Goal: Information Seeking & Learning: Learn about a topic

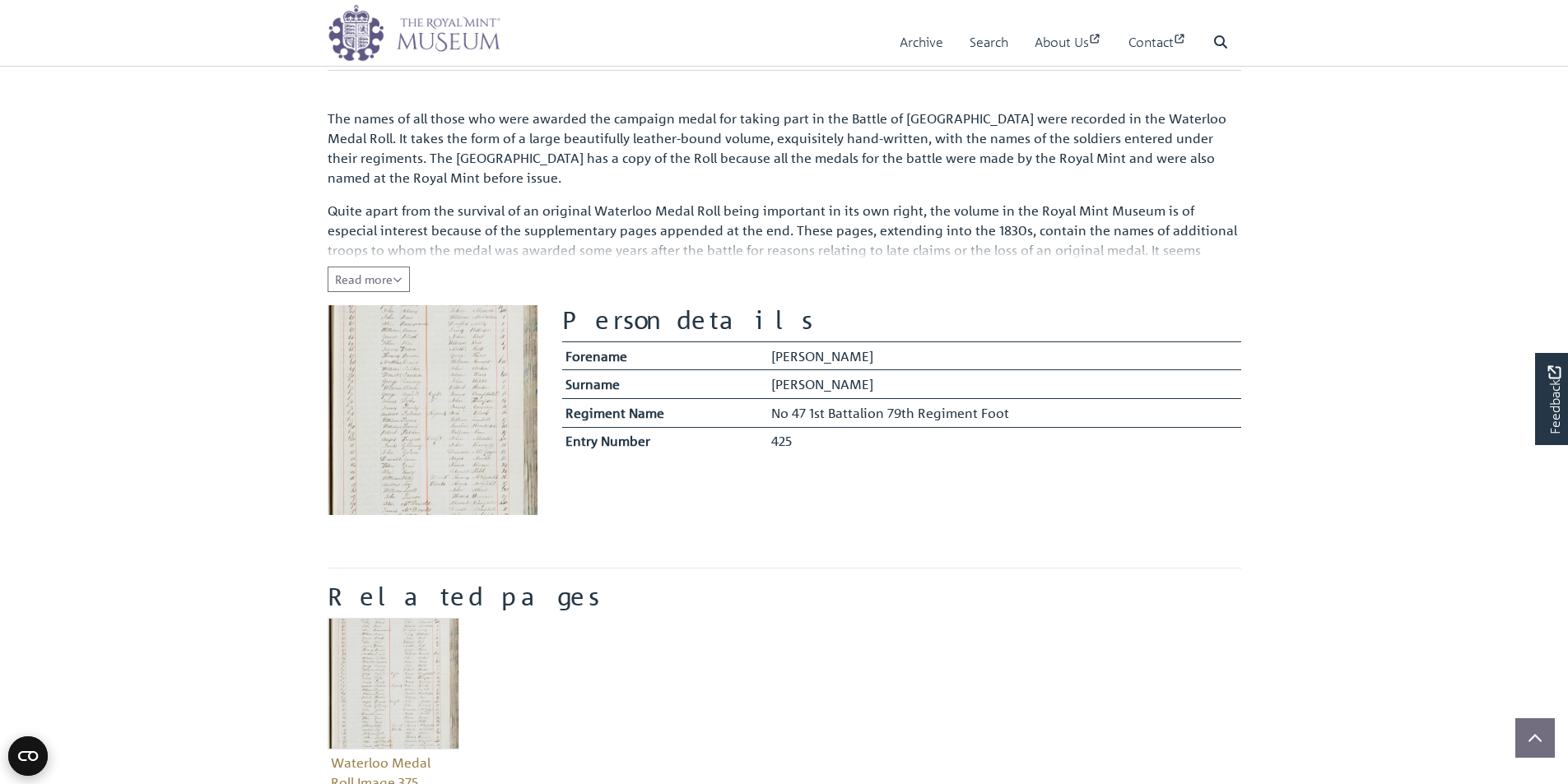
scroll to position [164, 0]
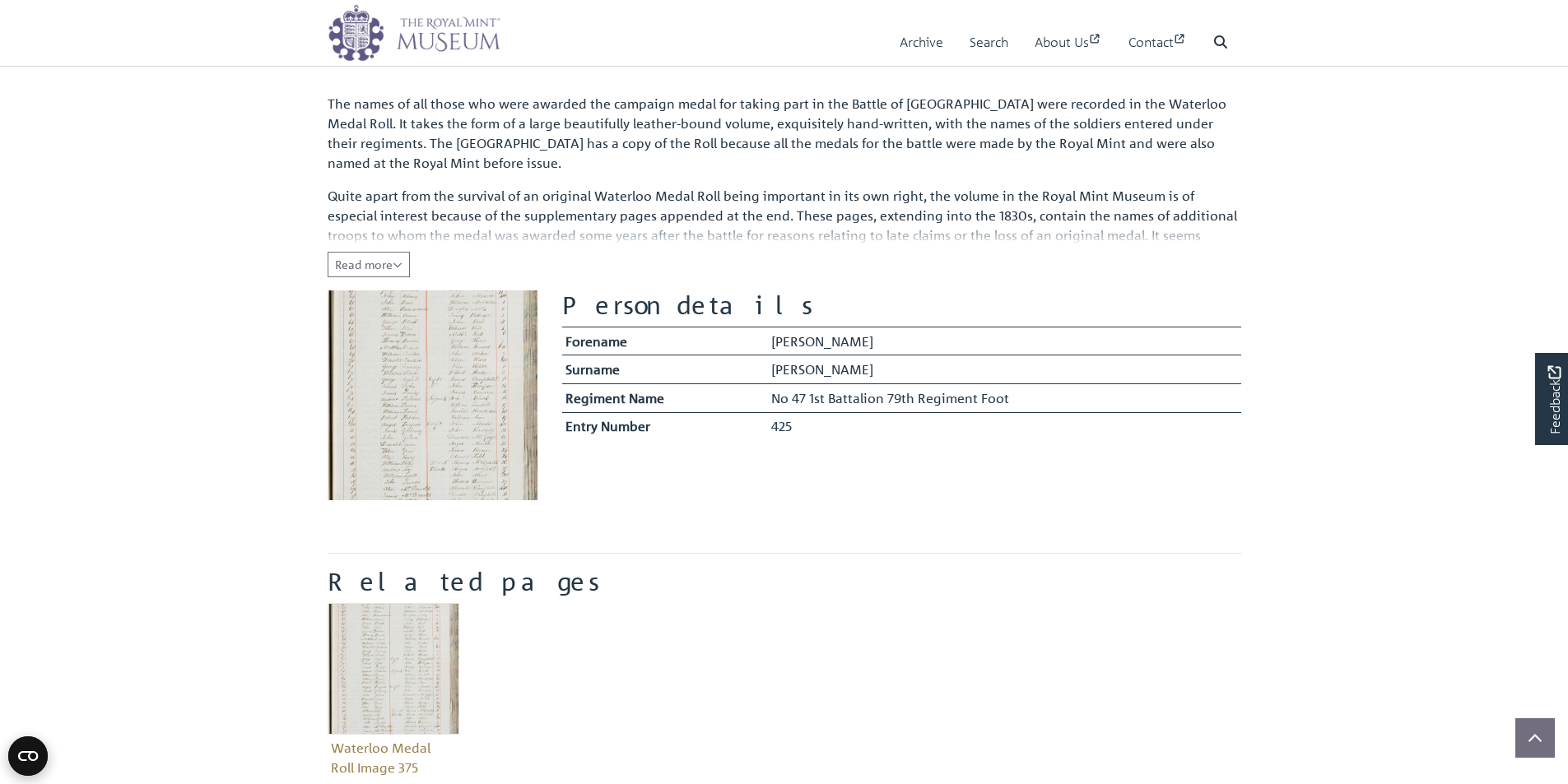
click at [388, 403] on img at bounding box center [432, 395] width 210 height 210
click at [411, 403] on img at bounding box center [432, 395] width 210 height 210
click at [739, 437] on th "Entry Number" at bounding box center [665, 426] width 206 height 28
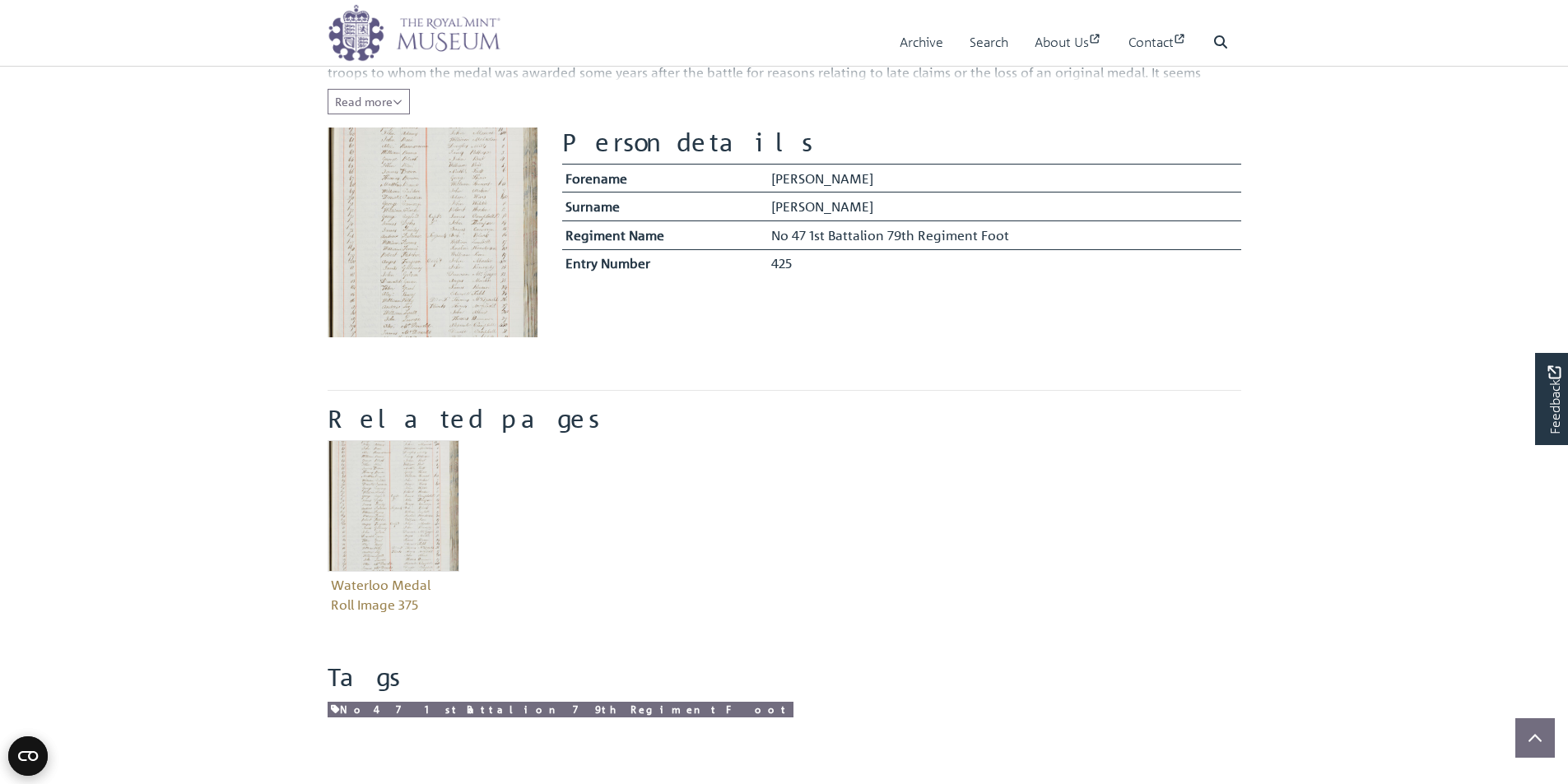
scroll to position [247, 0]
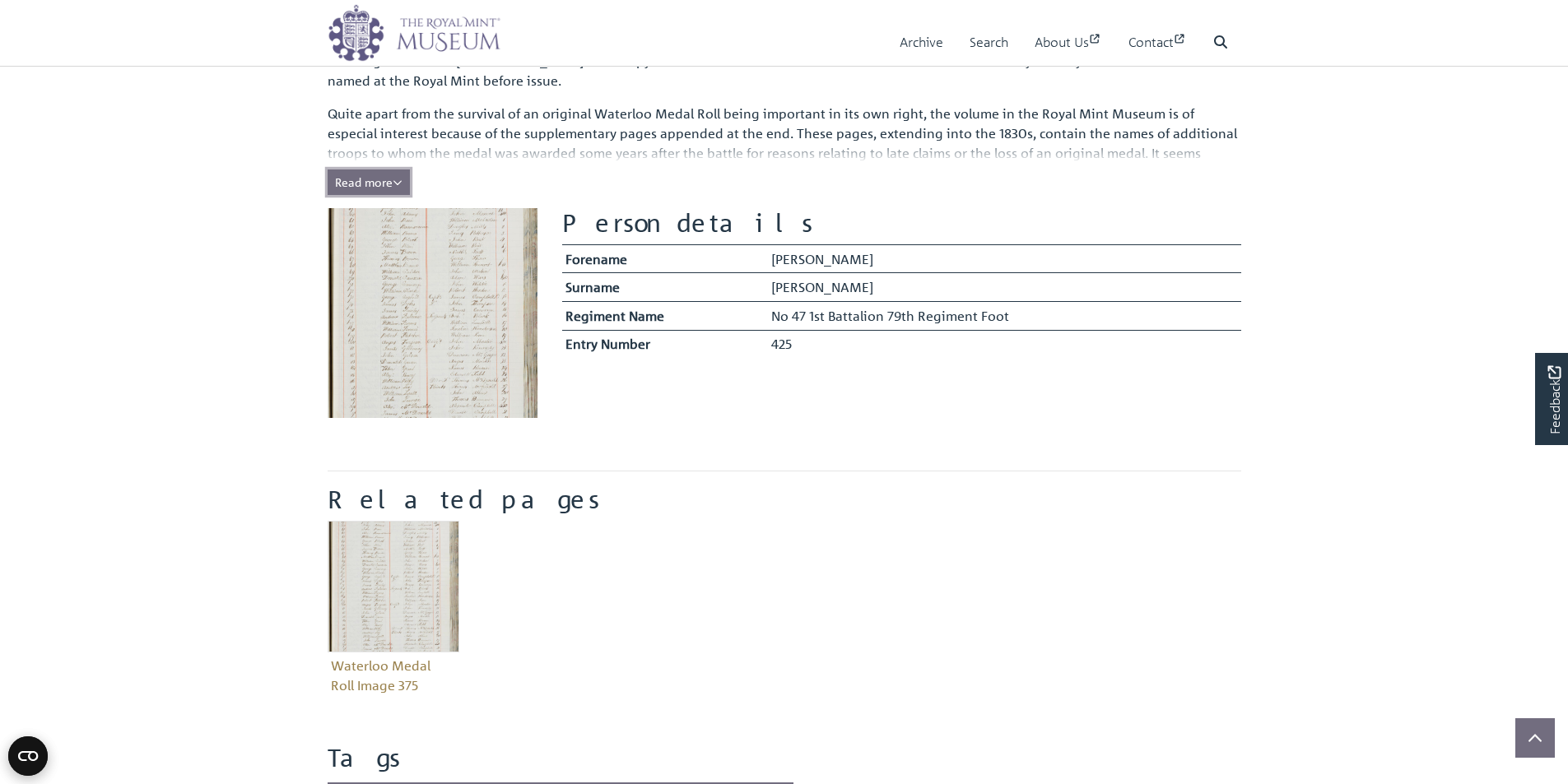
click at [389, 180] on span "Read more" at bounding box center [368, 182] width 67 height 15
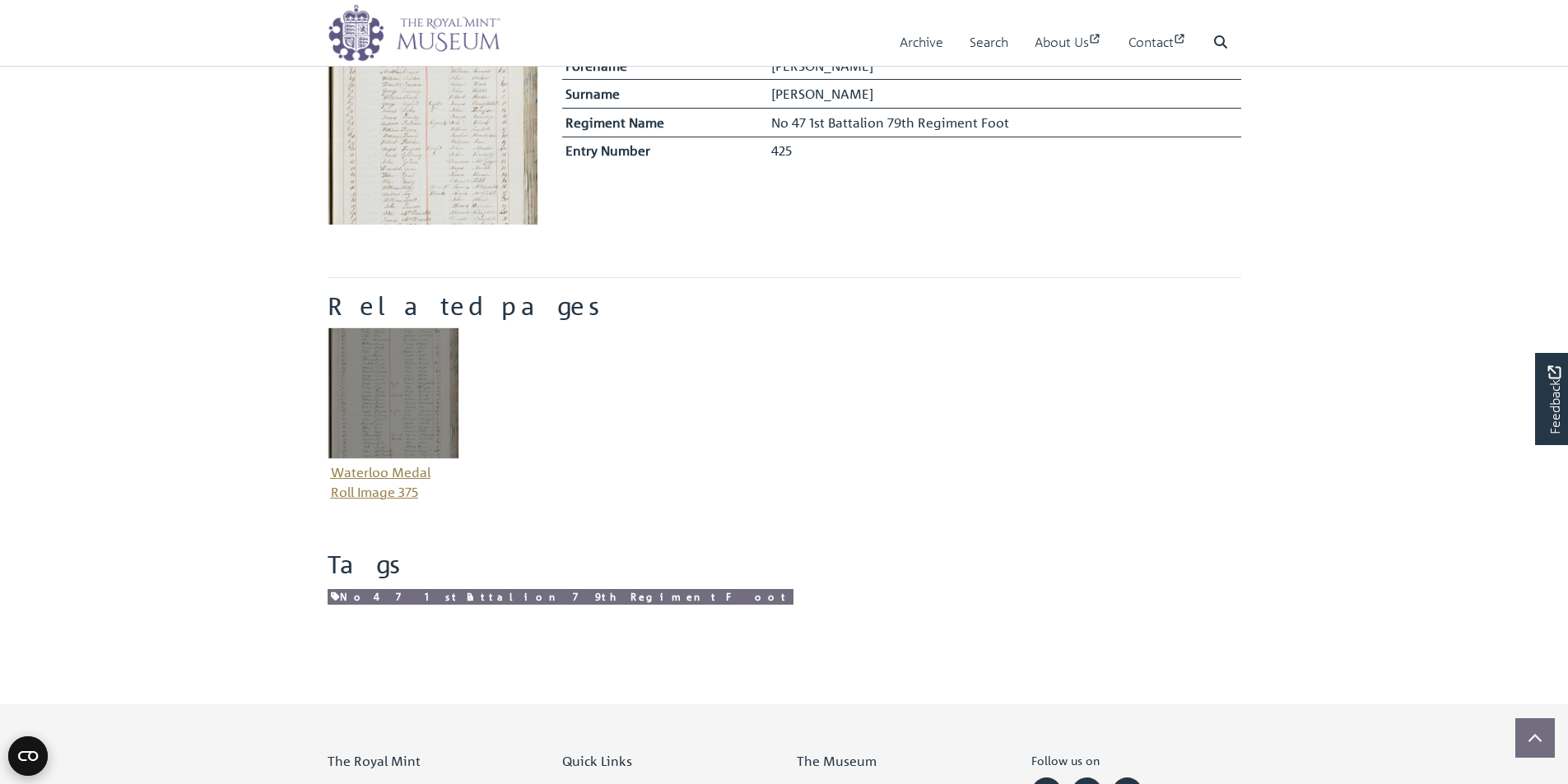
scroll to position [494, 0]
click at [398, 392] on img "Item related to this entity" at bounding box center [393, 392] width 131 height 131
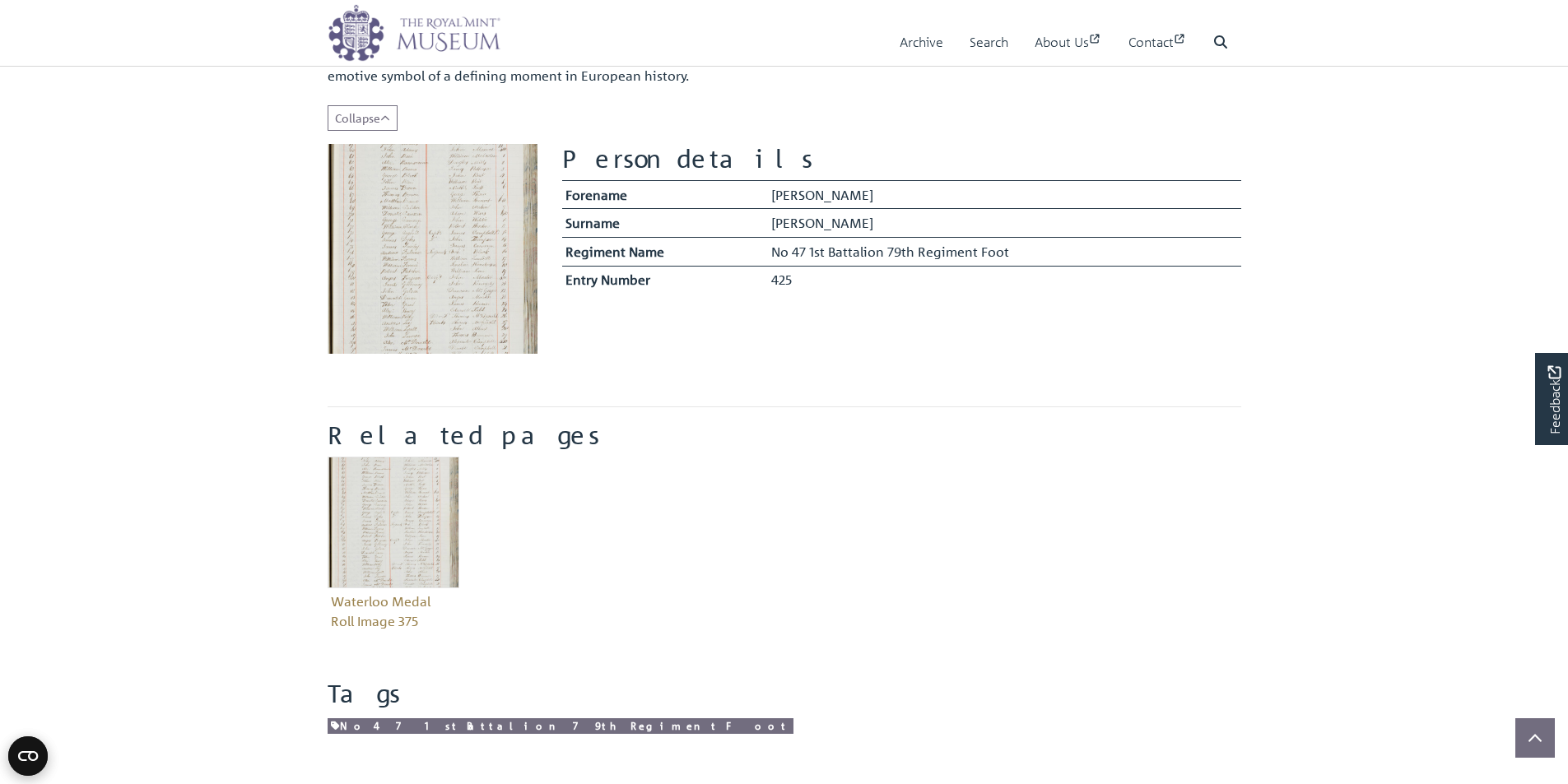
scroll to position [164, 0]
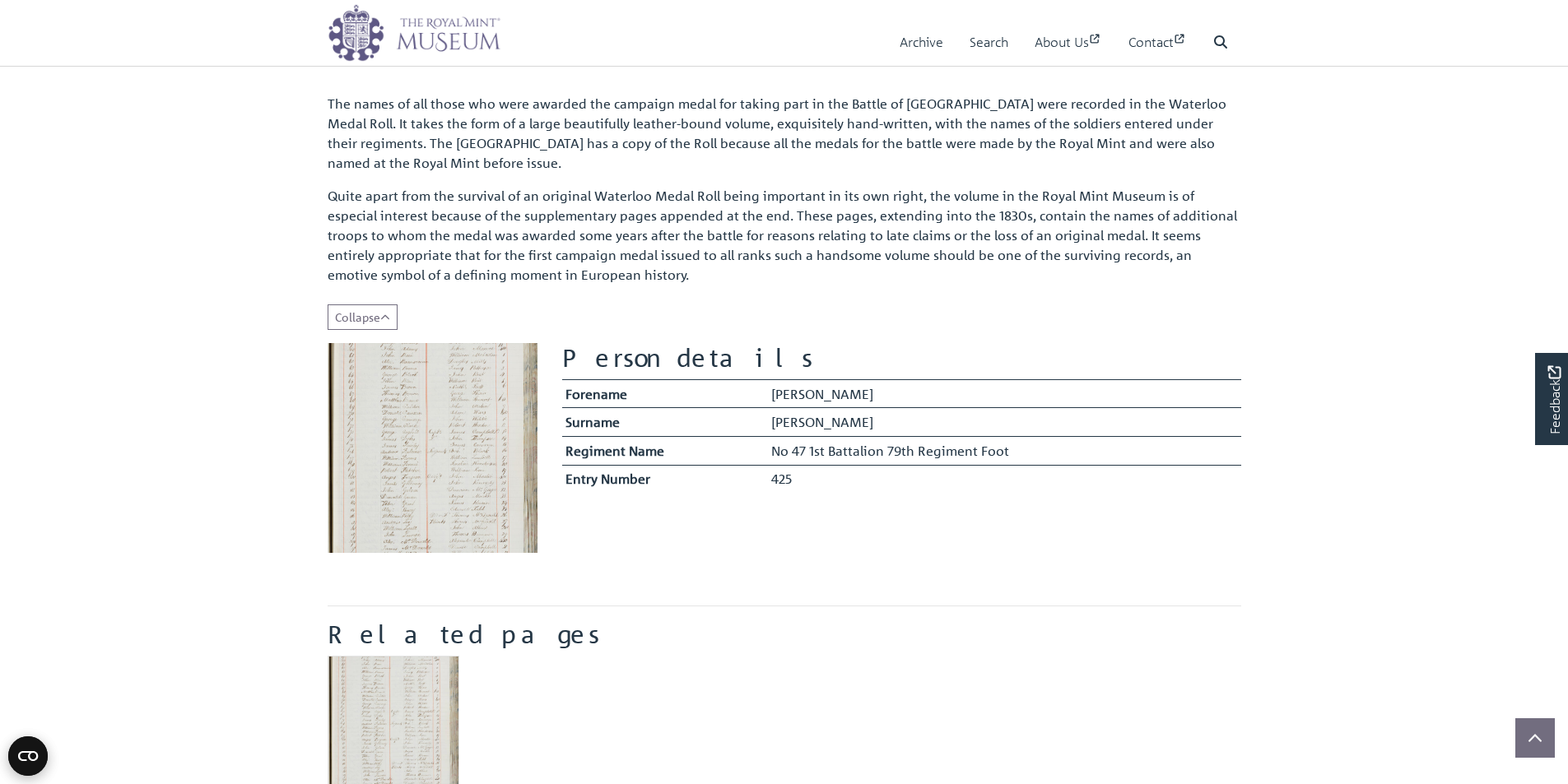
click at [370, 438] on img at bounding box center [432, 448] width 210 height 210
click at [461, 404] on img at bounding box center [432, 448] width 210 height 210
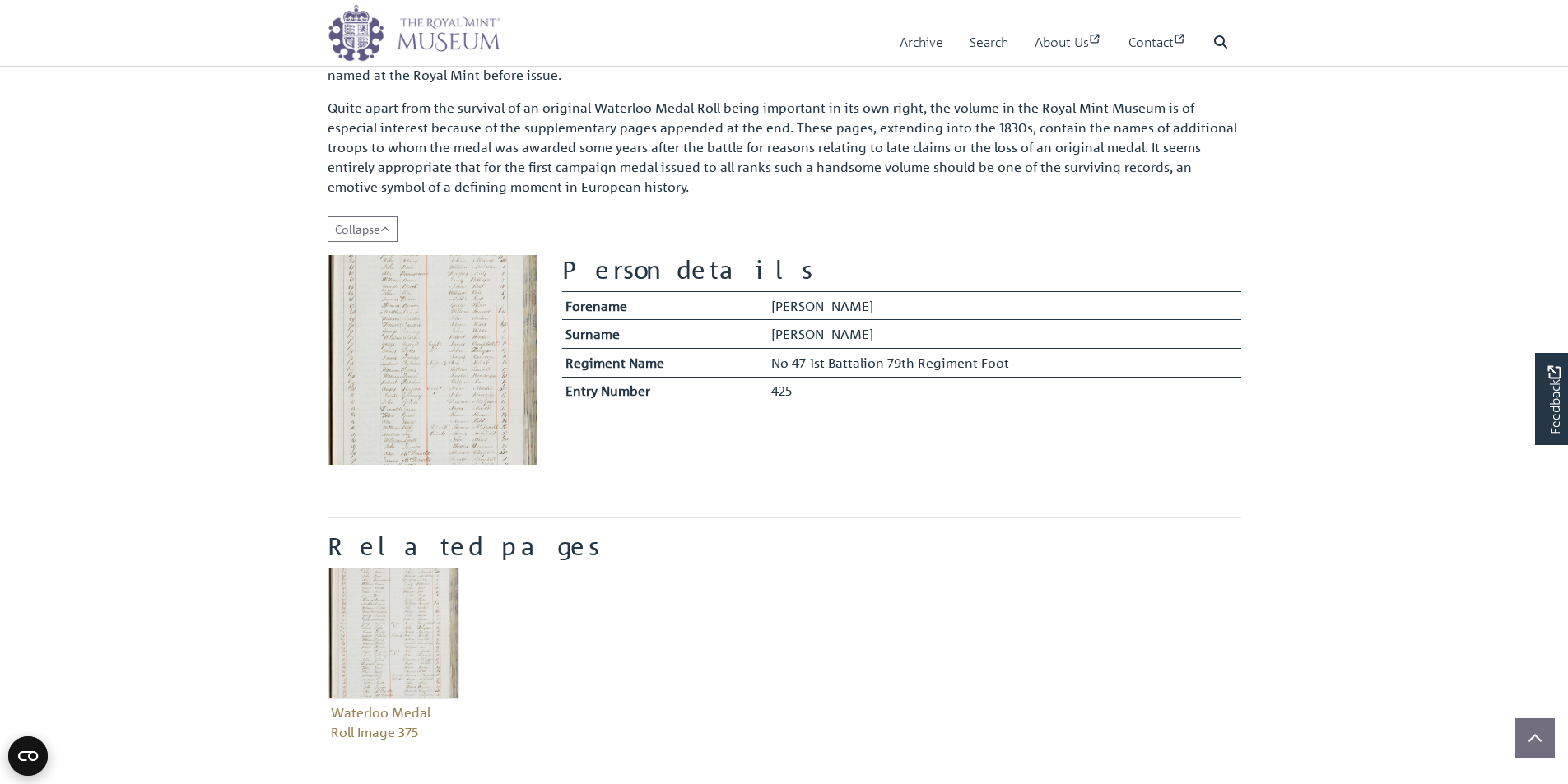
scroll to position [0, 0]
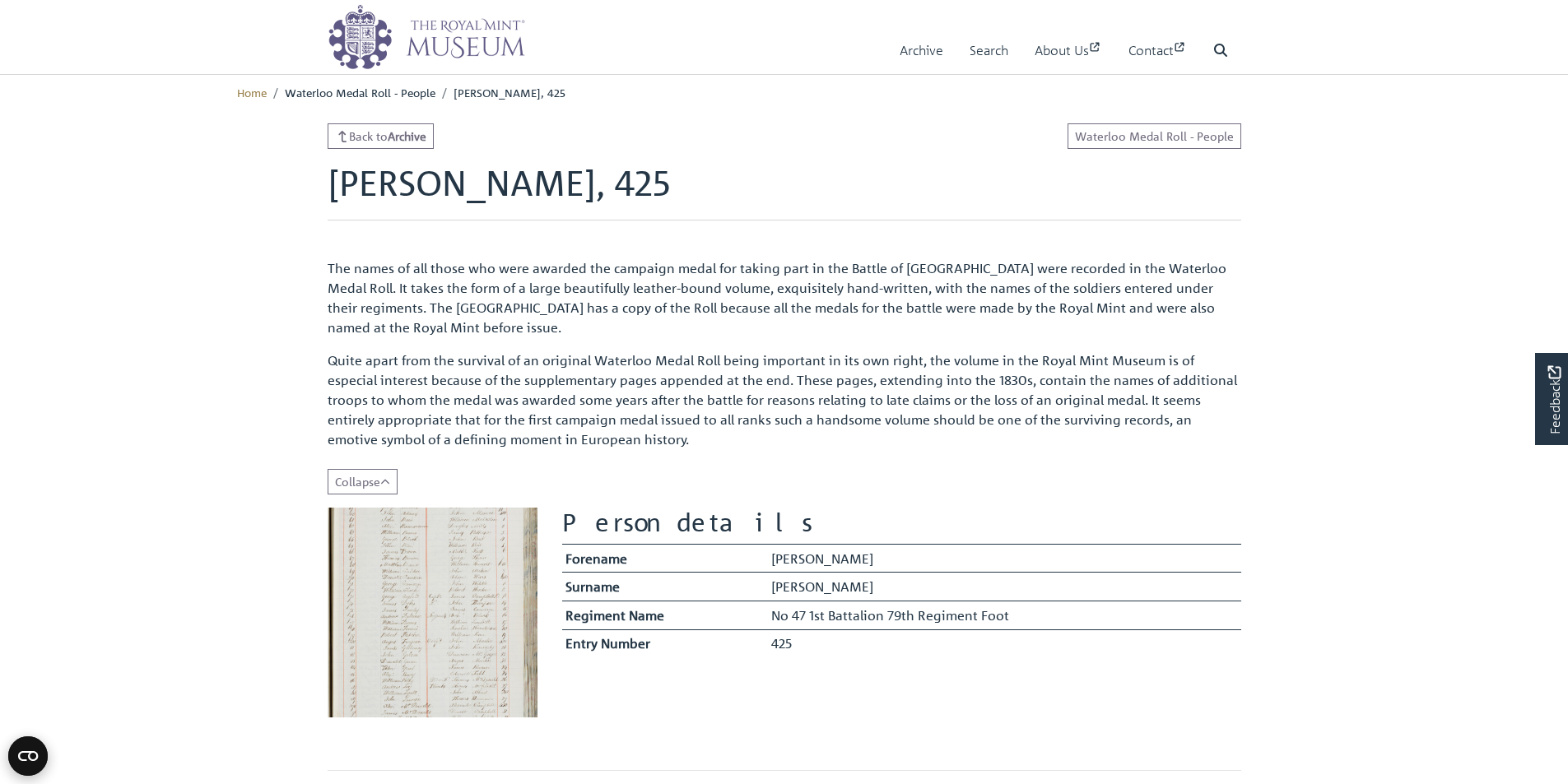
click at [437, 547] on img at bounding box center [432, 612] width 210 height 210
click at [437, 544] on img at bounding box center [432, 612] width 210 height 210
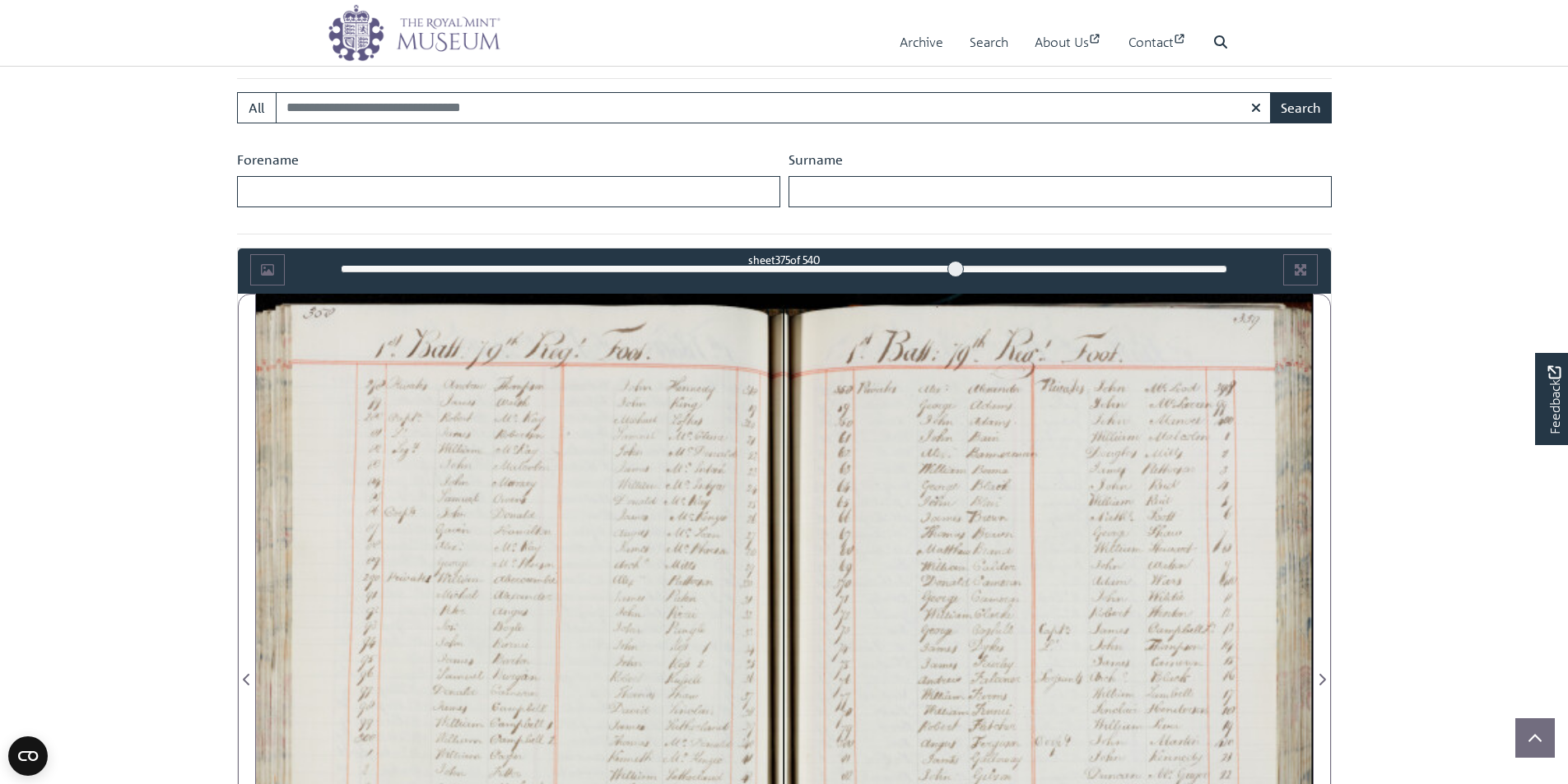
scroll to position [247, 0]
